Goal: Task Accomplishment & Management: Manage account settings

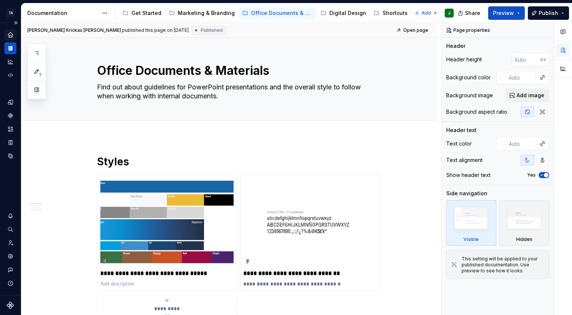
click at [7, 31] on icon "Home" at bounding box center [10, 34] width 7 height 7
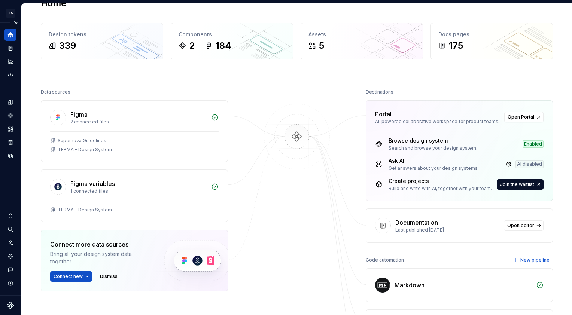
scroll to position [19, 0]
click at [506, 162] on link at bounding box center [508, 164] width 10 height 10
type textarea "*"
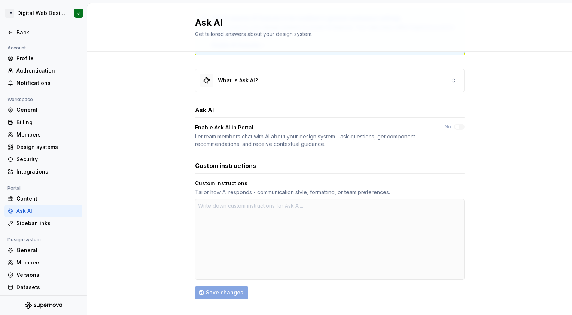
scroll to position [57, 0]
click at [47, 120] on div "Billing" at bounding box center [47, 122] width 63 height 7
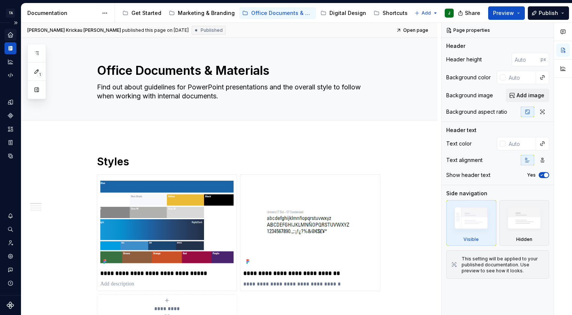
click at [13, 35] on icon "Home" at bounding box center [10, 34] width 7 height 7
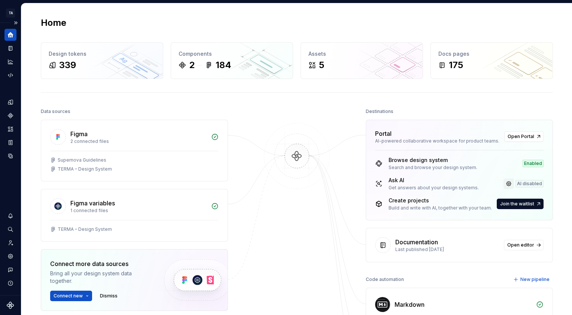
click at [506, 183] on link at bounding box center [508, 183] width 10 height 10
type textarea "*"
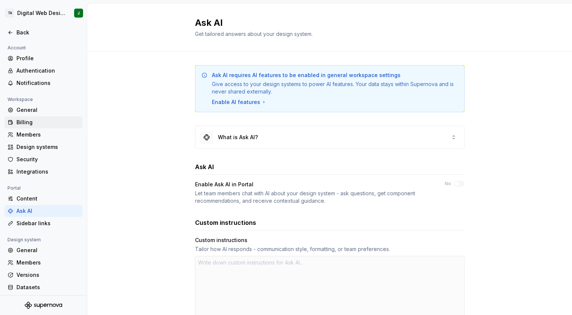
click at [43, 119] on div "Billing" at bounding box center [47, 122] width 63 height 7
